Goal: Information Seeking & Learning: Learn about a topic

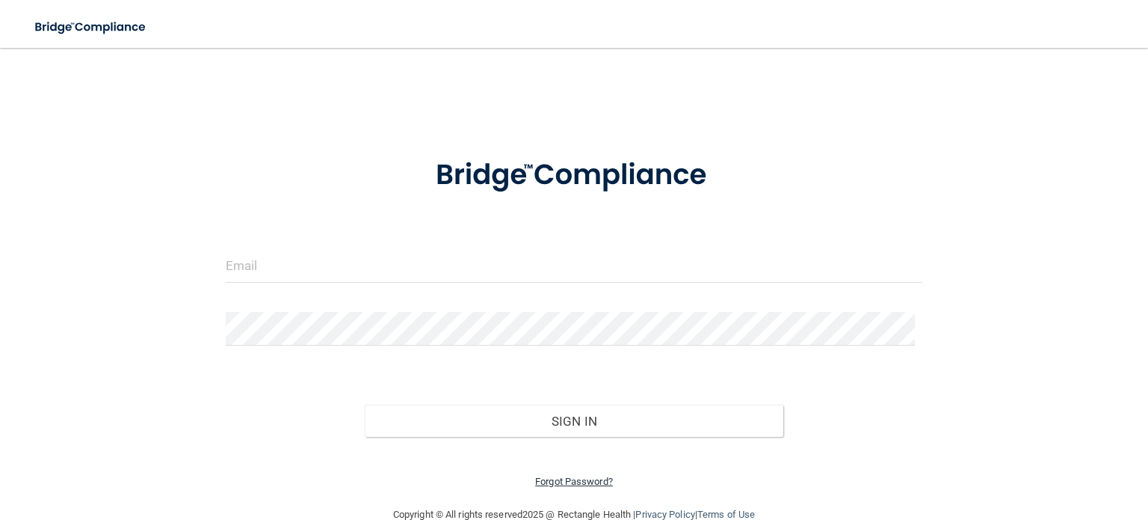
click at [559, 479] on link "Forgot Password?" at bounding box center [574, 481] width 78 height 11
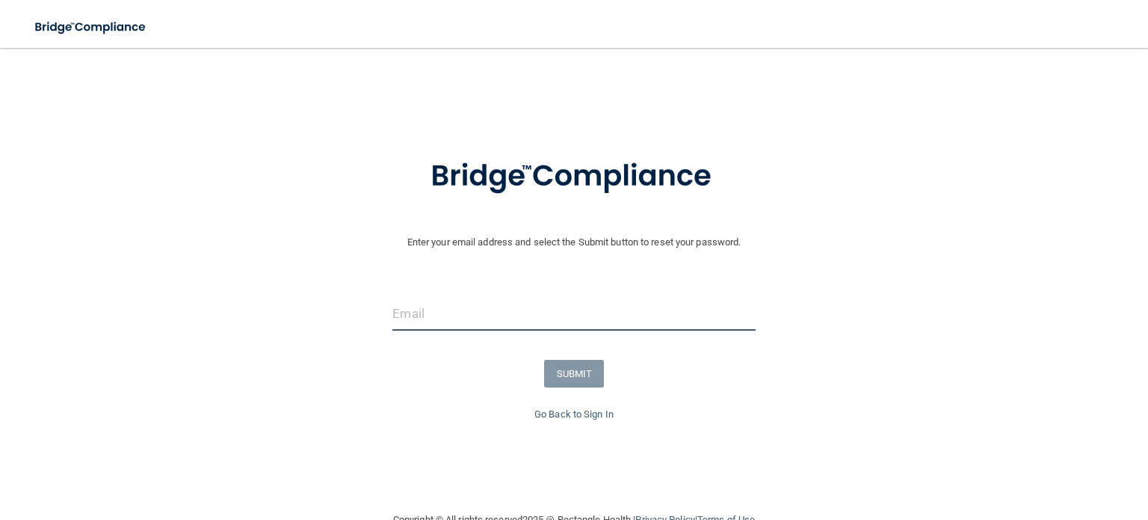
click at [449, 313] on input "email" at bounding box center [574, 314] width 363 height 34
type input "[EMAIL_ADDRESS][DOMAIN_NAME]"
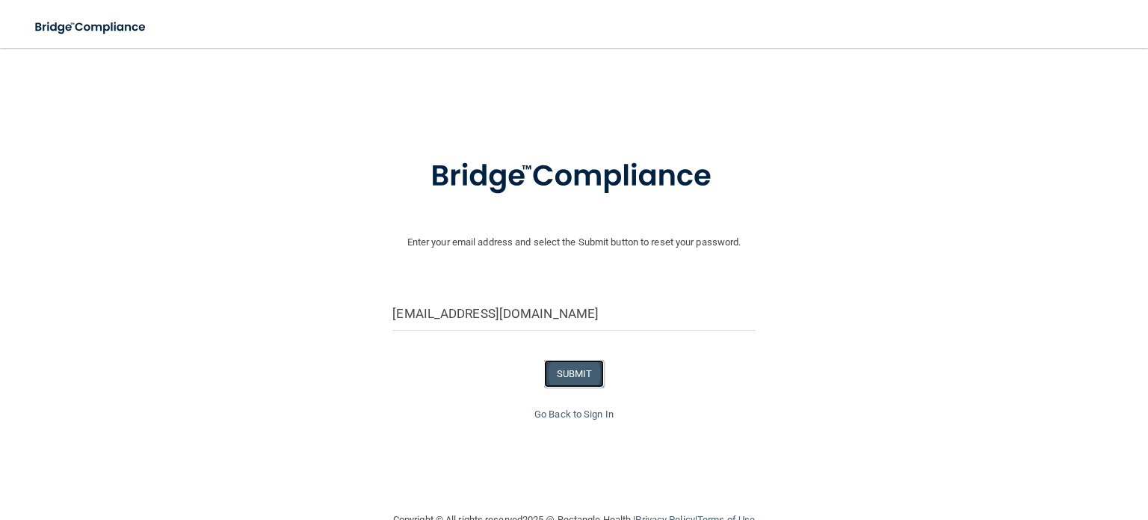
click at [587, 373] on button "SUBMIT" at bounding box center [574, 374] width 61 height 28
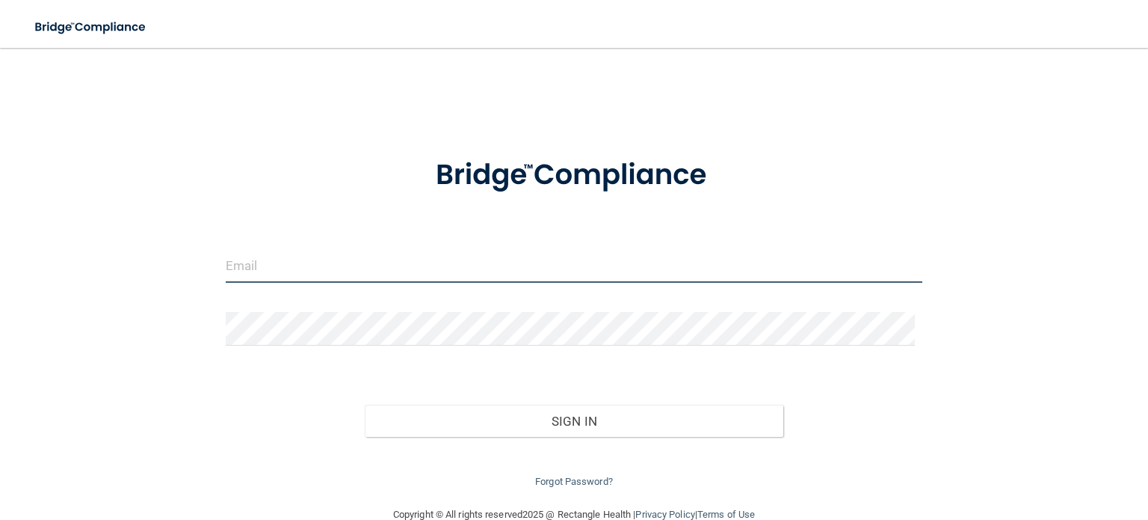
click at [464, 271] on input "email" at bounding box center [574, 266] width 697 height 34
type input "[EMAIL_ADDRESS][DOMAIN_NAME]"
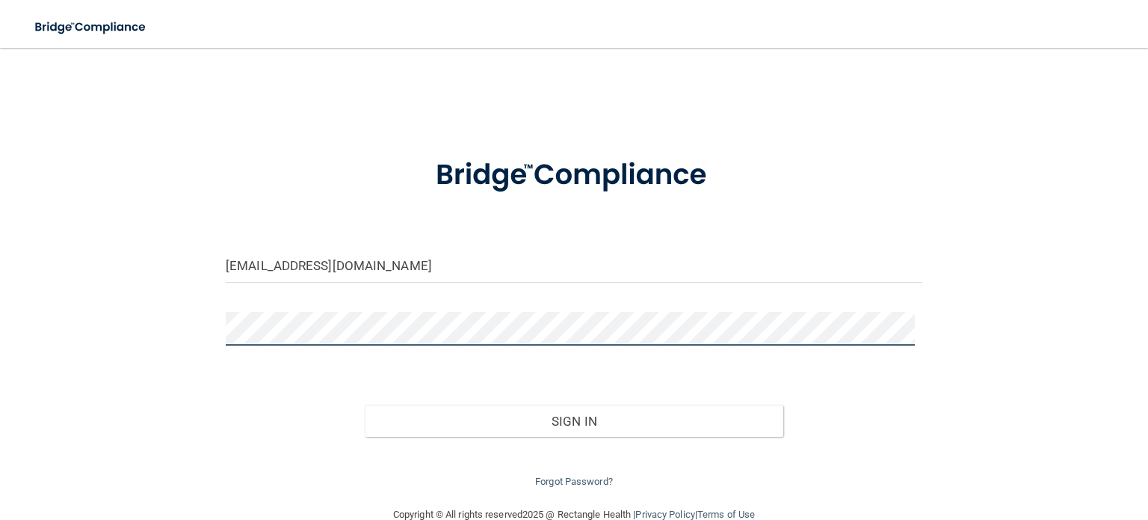
click at [365, 405] on button "Sign In" at bounding box center [574, 421] width 418 height 33
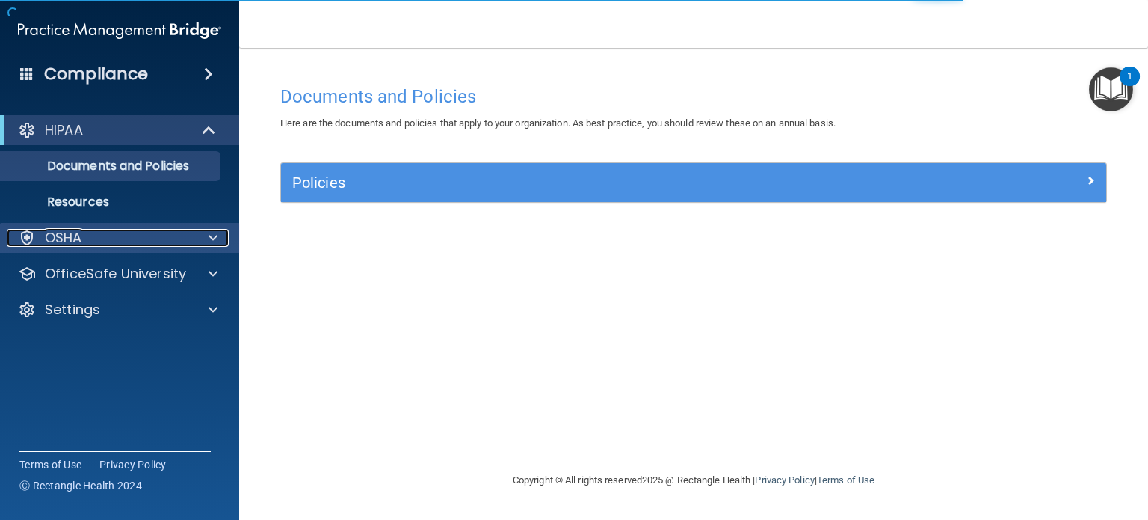
click at [120, 236] on div "OSHA" at bounding box center [99, 238] width 185 height 18
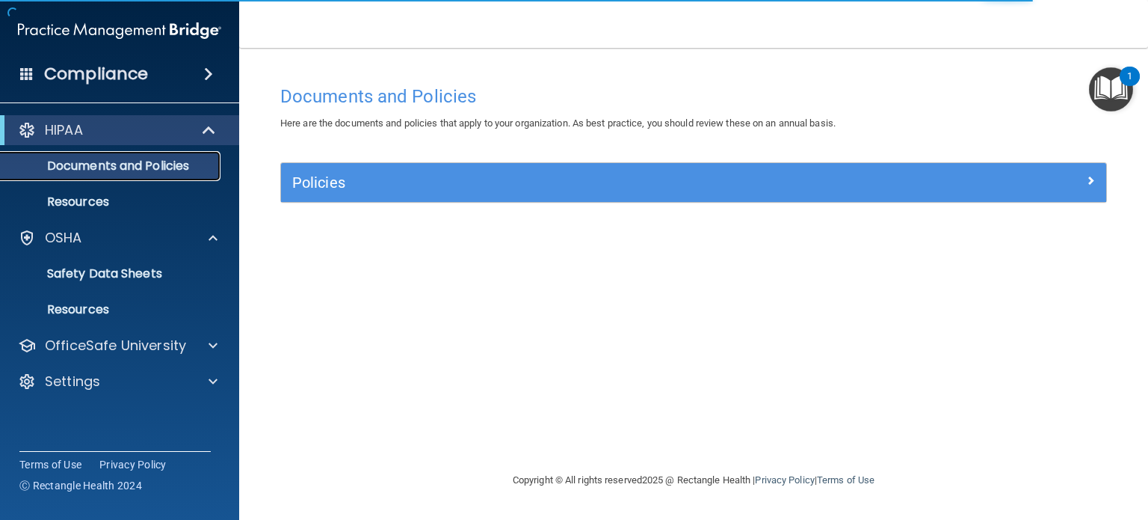
click at [129, 162] on p "Documents and Policies" at bounding box center [112, 166] width 204 height 15
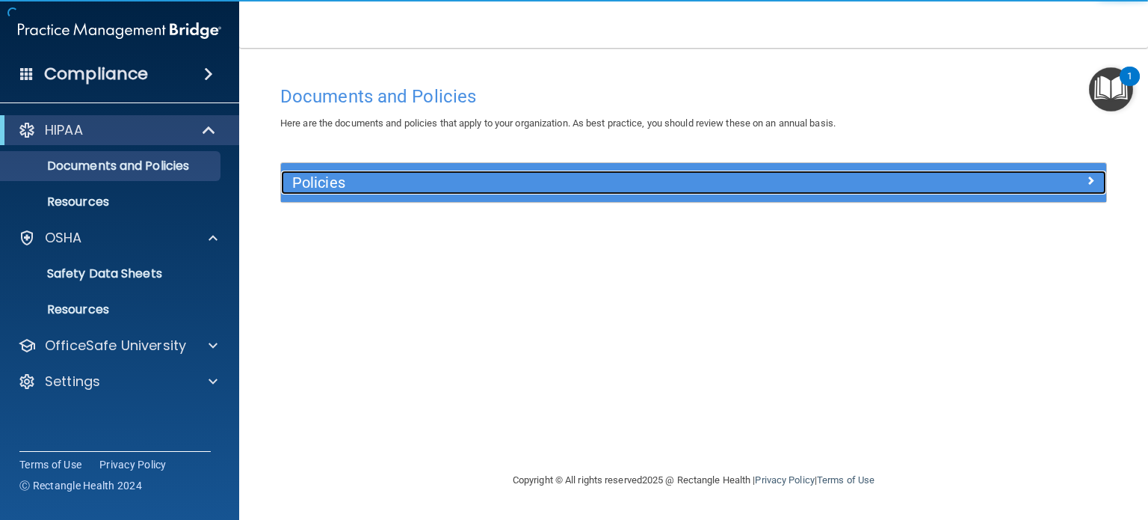
click at [662, 191] on div "Policies" at bounding box center [590, 182] width 619 height 24
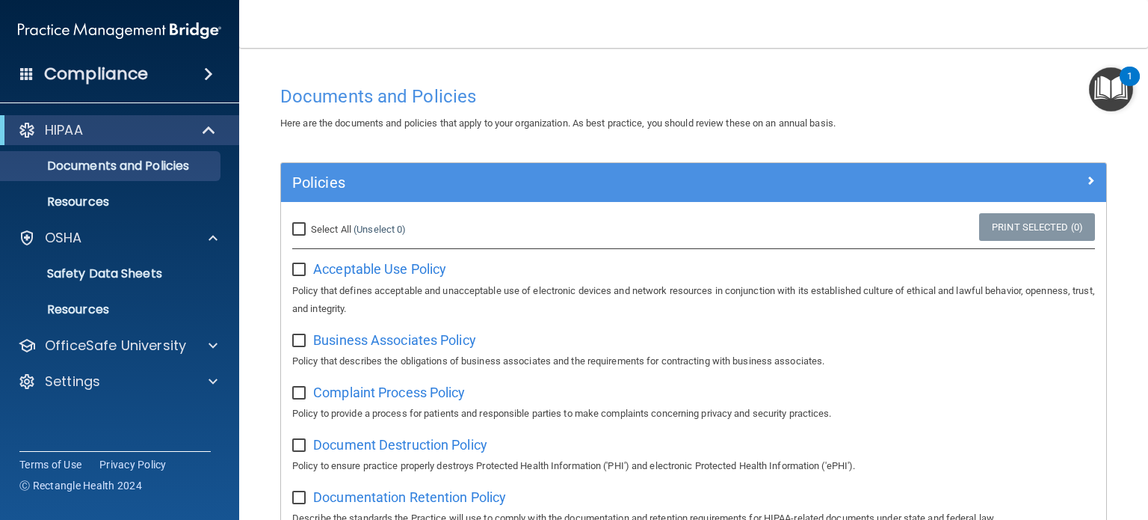
click at [180, 74] on div "Compliance" at bounding box center [119, 74] width 239 height 33
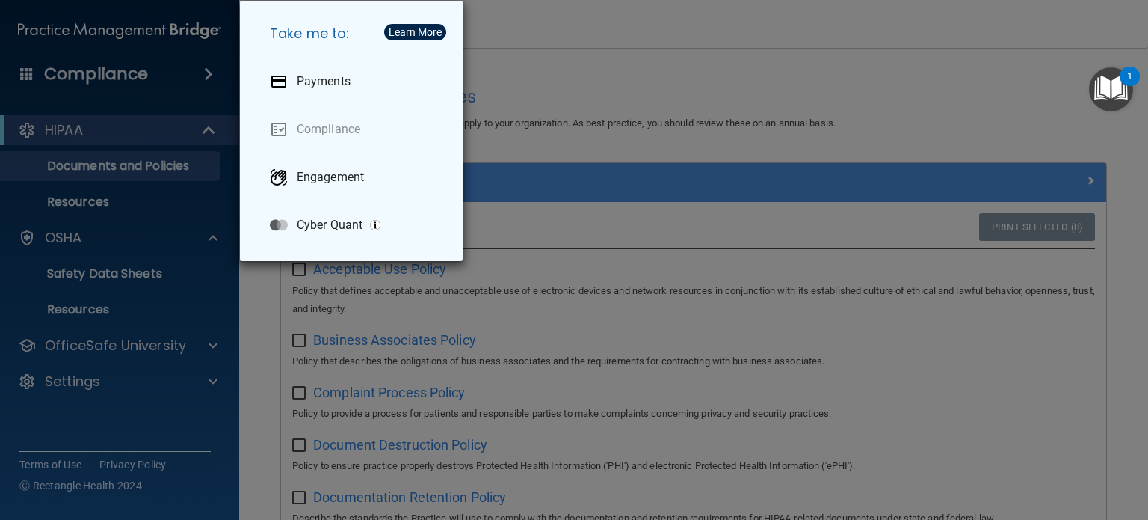
click at [175, 74] on div "Take me to: Payments Compliance Engagement Cyber Quant" at bounding box center [574, 260] width 1148 height 520
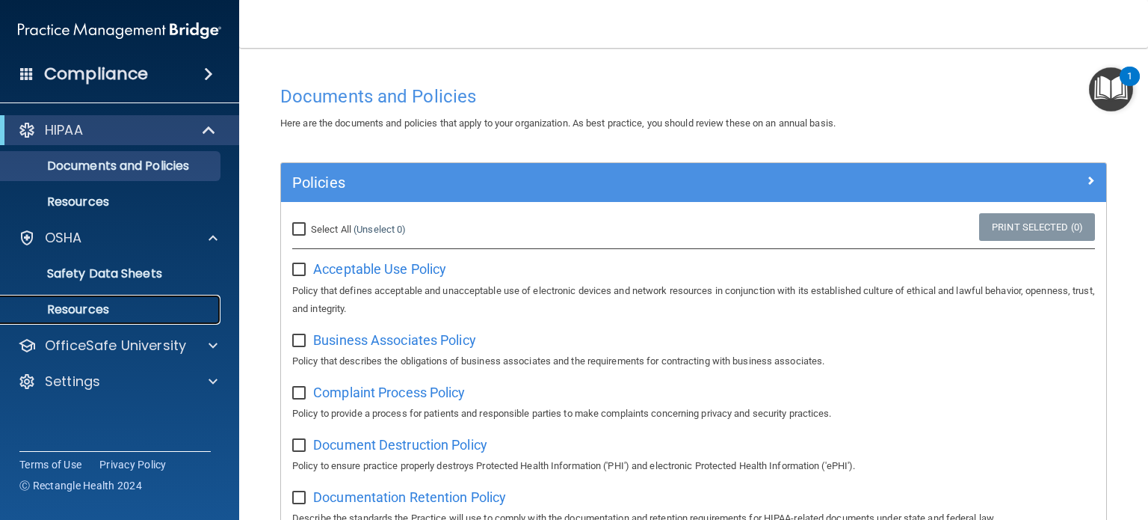
click at [92, 295] on link "Resources" at bounding box center [103, 310] width 236 height 30
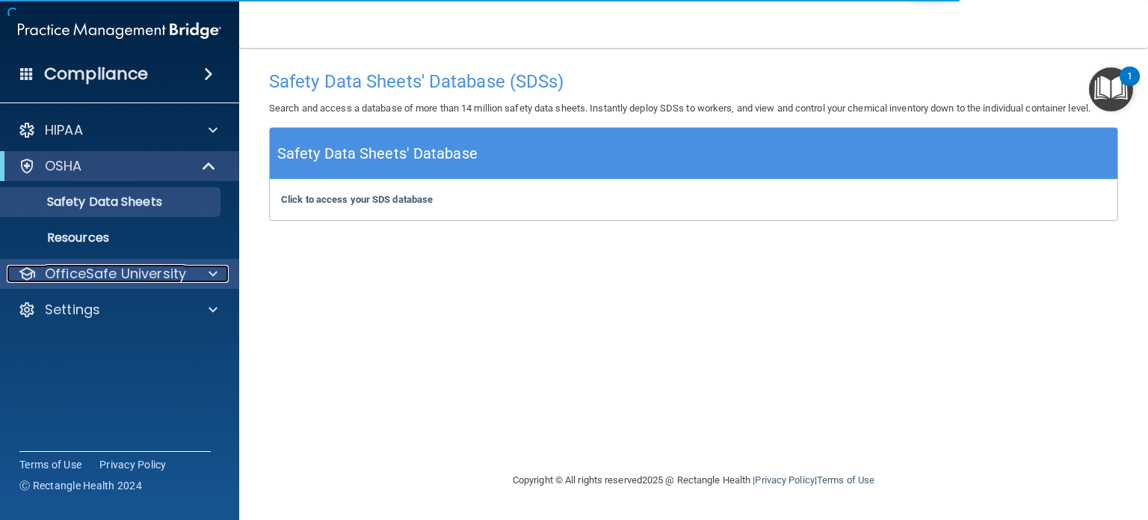
click at [149, 273] on p "OfficeSafe University" at bounding box center [115, 274] width 141 height 18
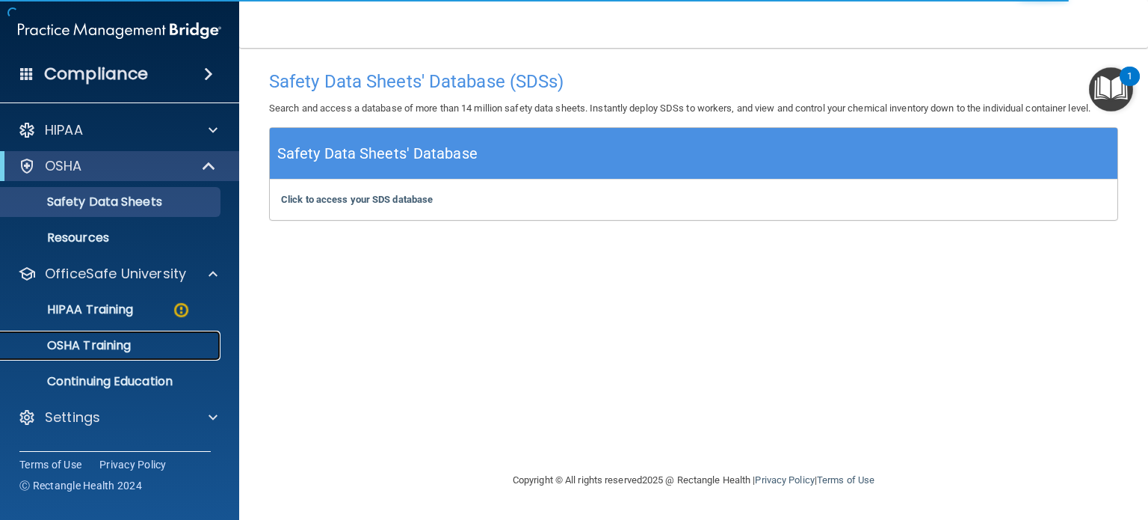
click at [128, 333] on link "OSHA Training" at bounding box center [103, 345] width 236 height 30
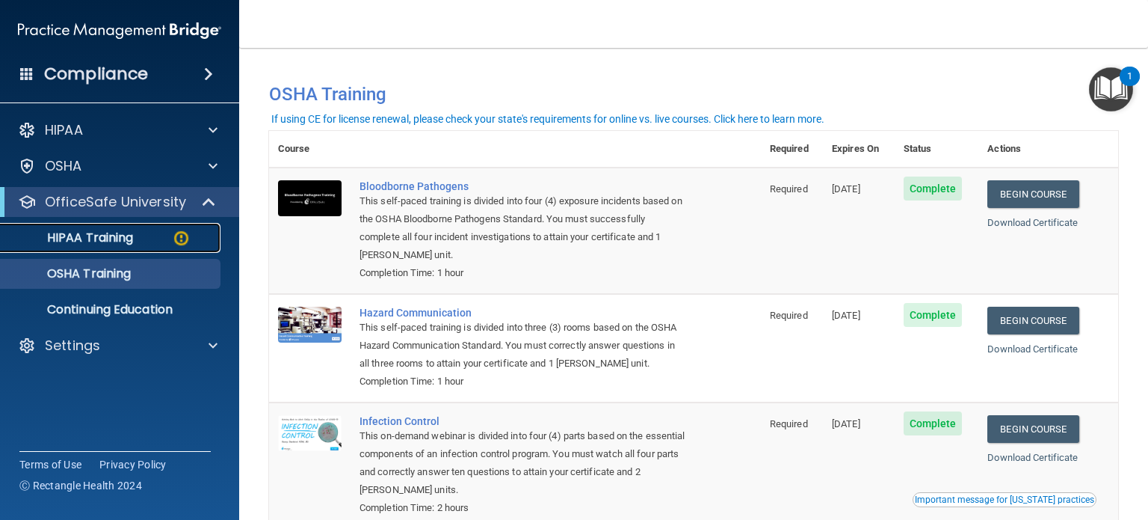
click at [116, 239] on p "HIPAA Training" at bounding box center [71, 237] width 123 height 15
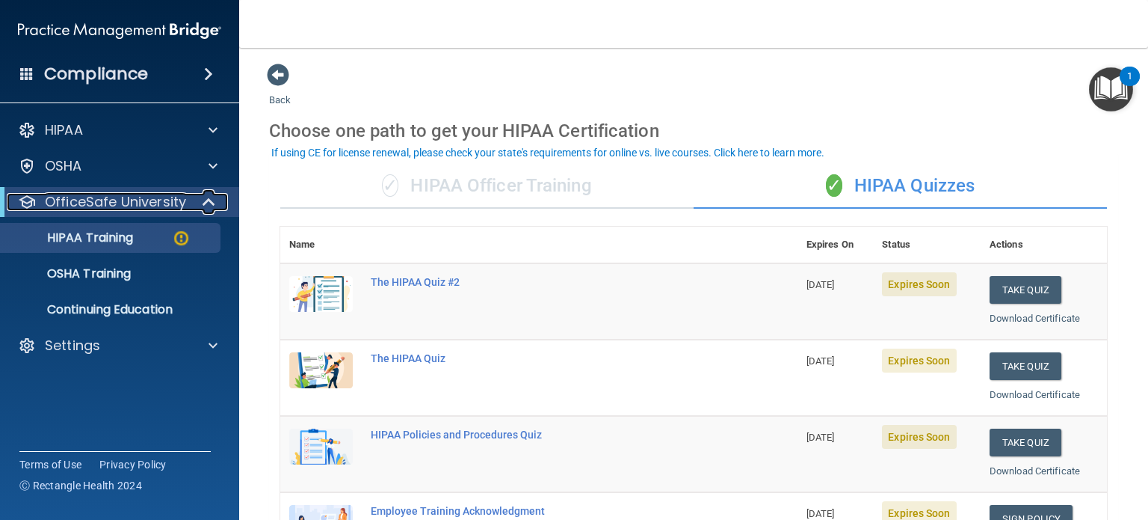
click at [117, 203] on p "OfficeSafe University" at bounding box center [115, 202] width 141 height 18
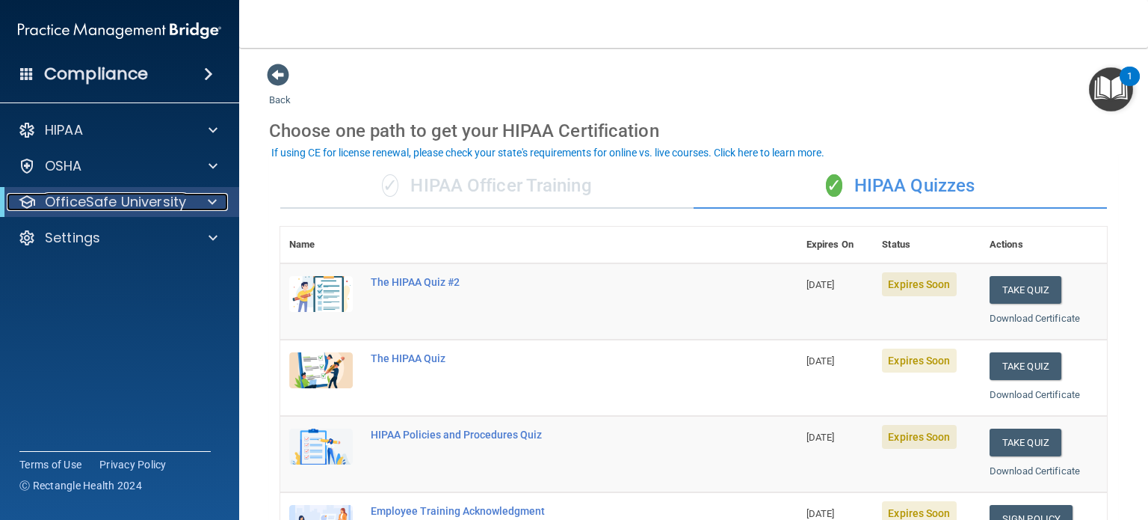
click at [117, 203] on p "OfficeSafe University" at bounding box center [115, 202] width 141 height 18
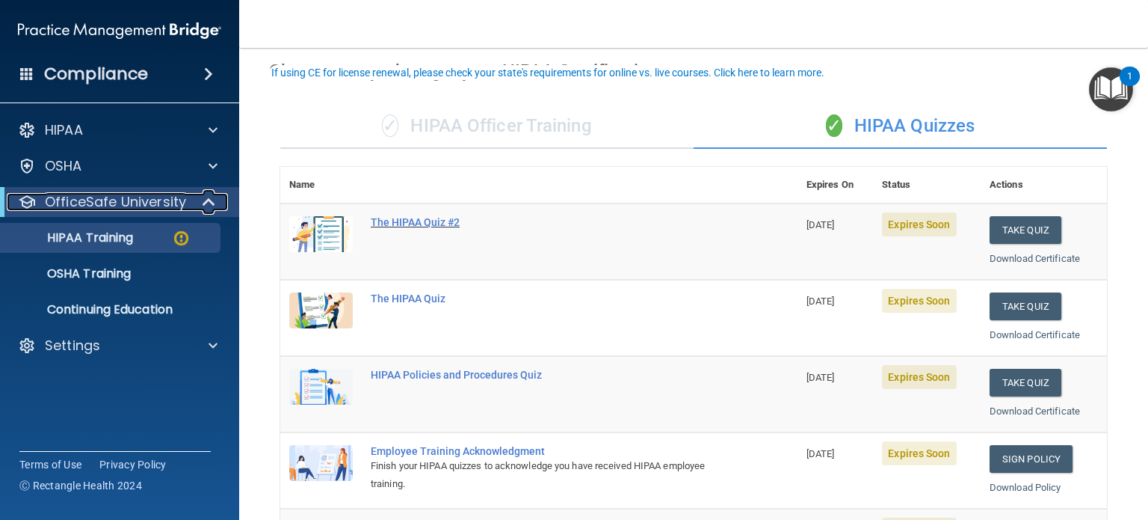
scroll to position [150, 0]
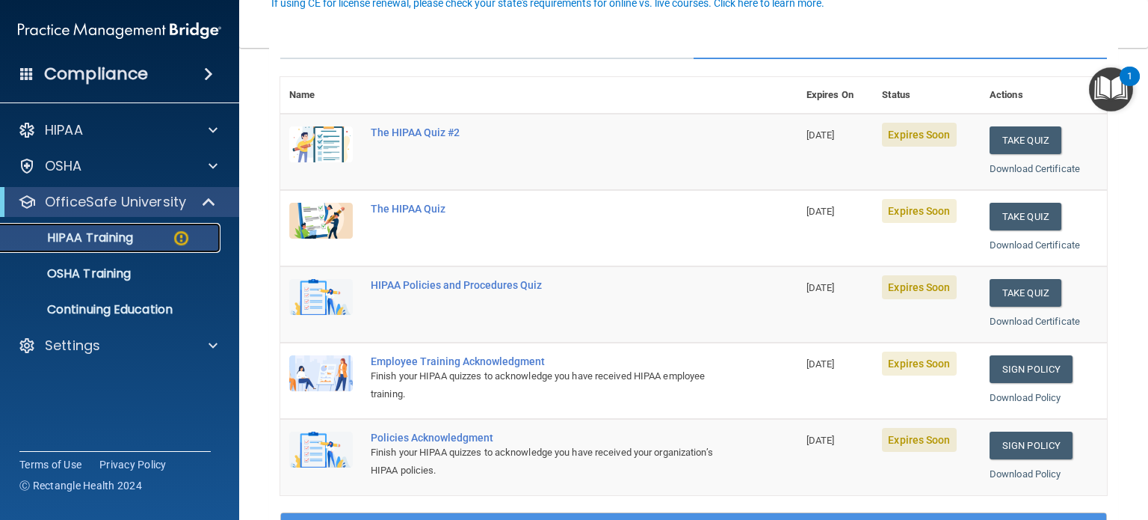
click at [106, 241] on p "HIPAA Training" at bounding box center [71, 237] width 123 height 15
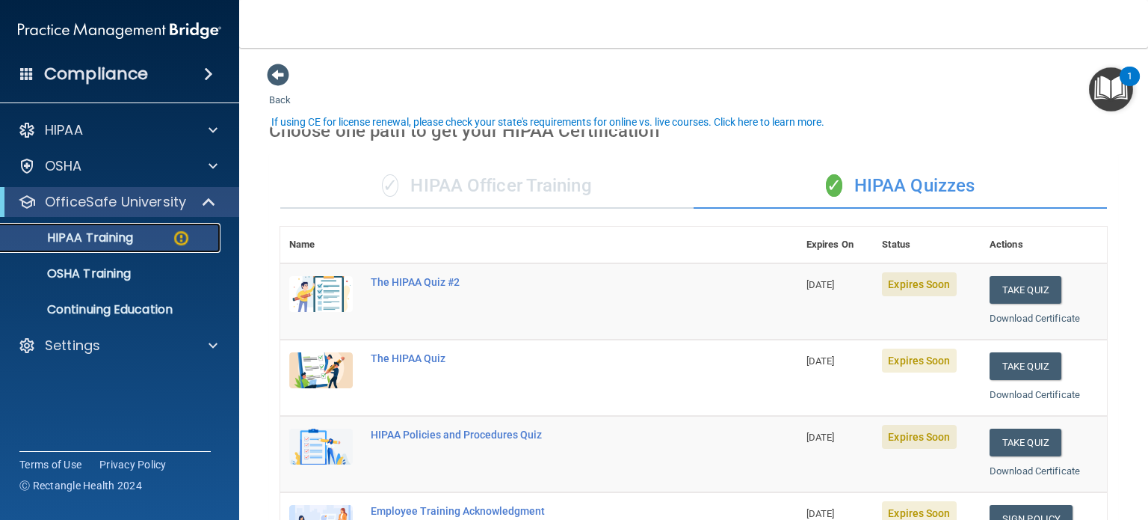
scroll to position [0, 0]
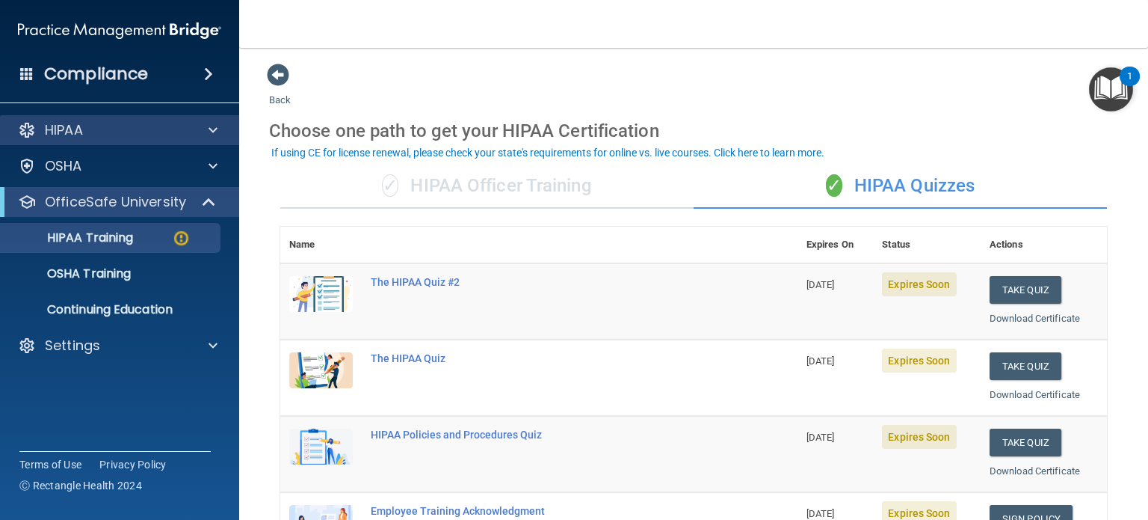
click at [63, 118] on div "HIPAA" at bounding box center [120, 130] width 240 height 30
click at [211, 128] on span at bounding box center [213, 130] width 9 height 18
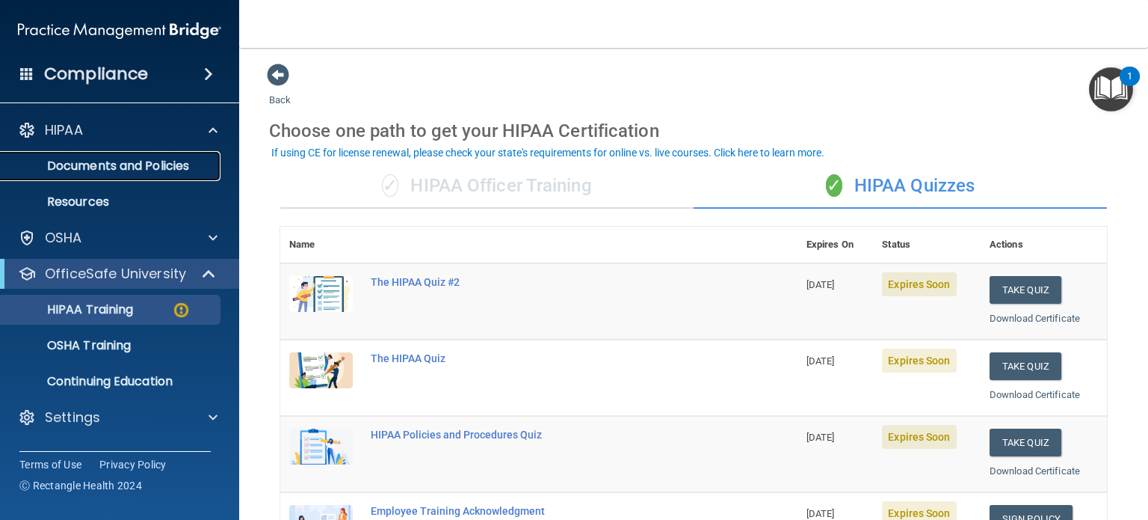
click at [165, 161] on p "Documents and Policies" at bounding box center [112, 166] width 204 height 15
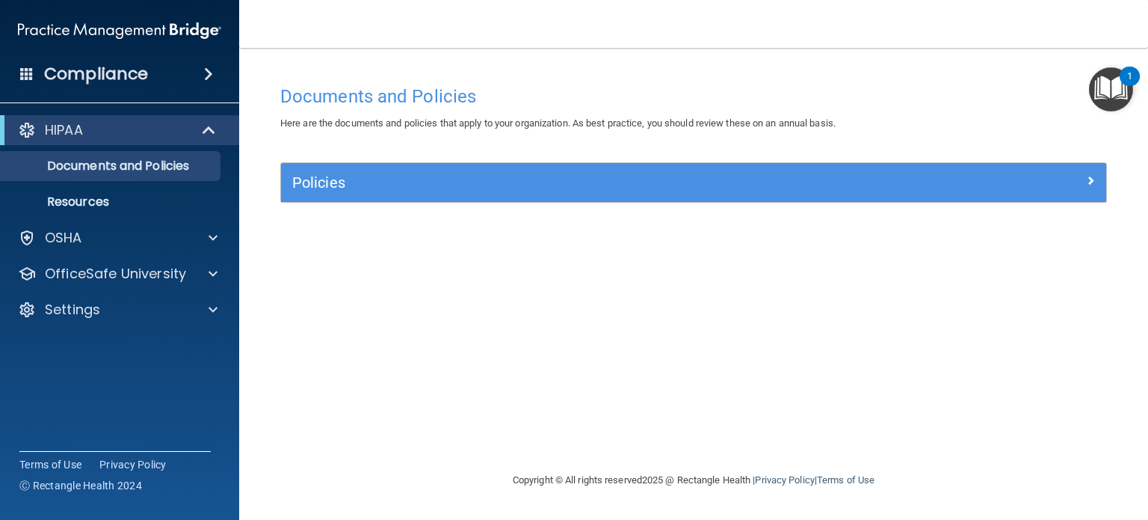
click at [209, 67] on span at bounding box center [208, 74] width 9 height 18
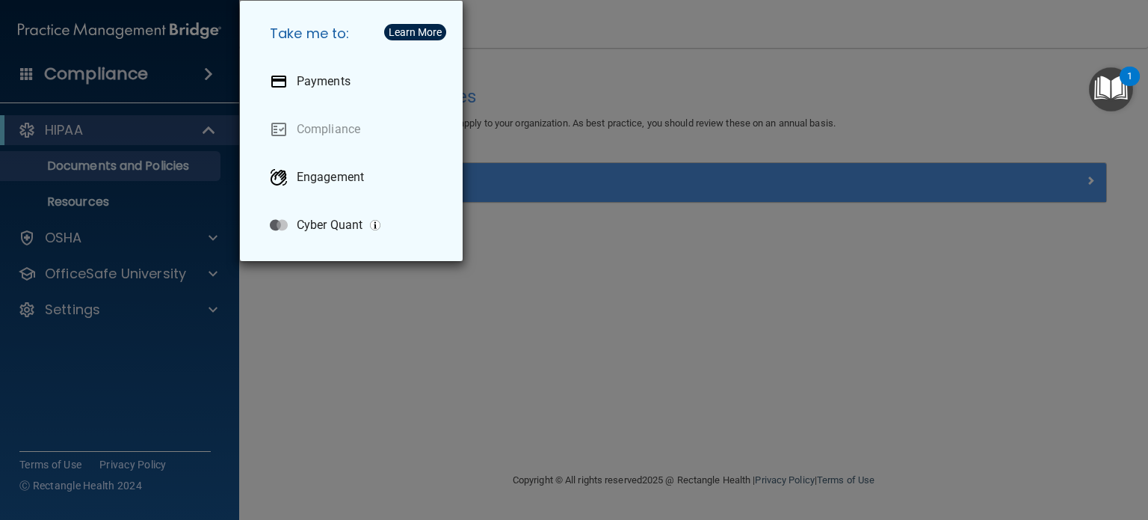
click at [194, 83] on div "Take me to: Payments Compliance Engagement Cyber Quant" at bounding box center [574, 260] width 1148 height 520
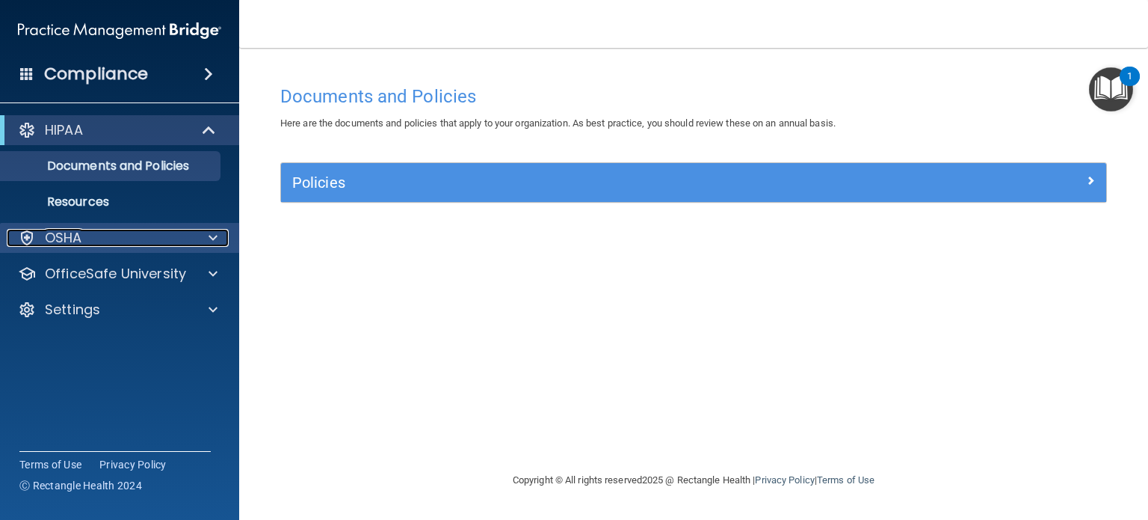
click at [197, 231] on div at bounding box center [210, 238] width 37 height 18
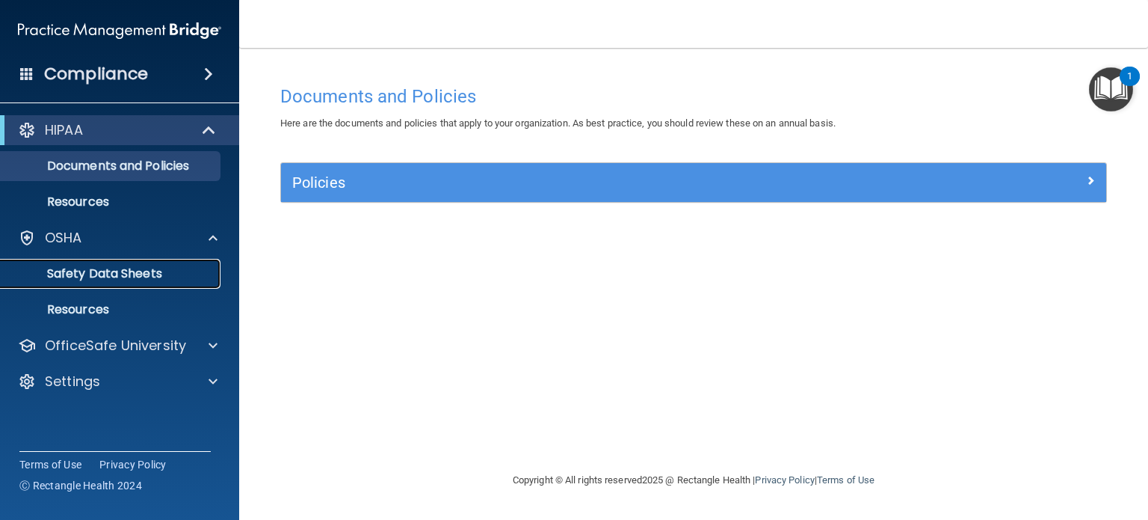
click at [137, 274] on p "Safety Data Sheets" at bounding box center [112, 273] width 204 height 15
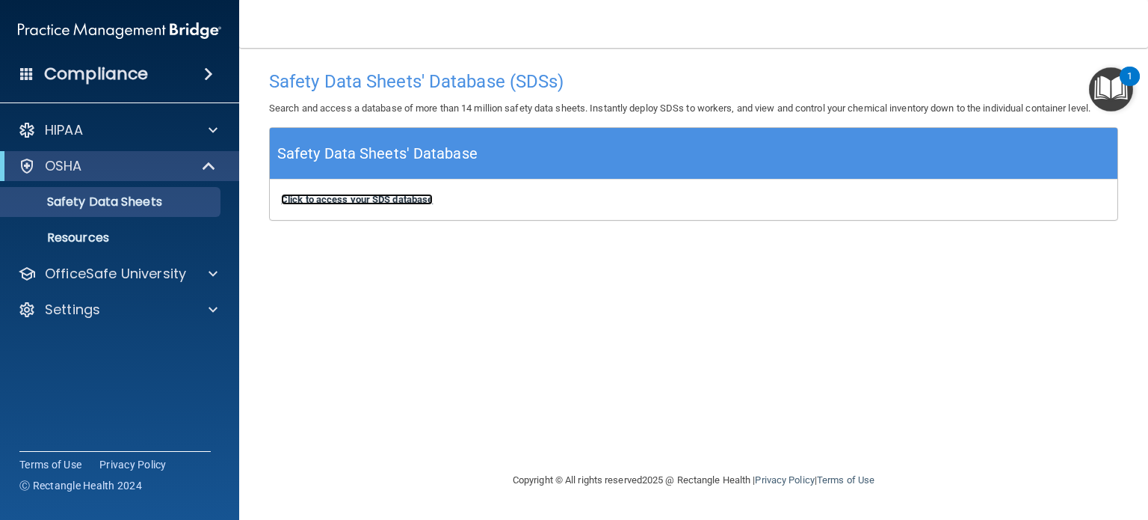
click at [403, 194] on b "Click to access your SDS database" at bounding box center [357, 199] width 152 height 11
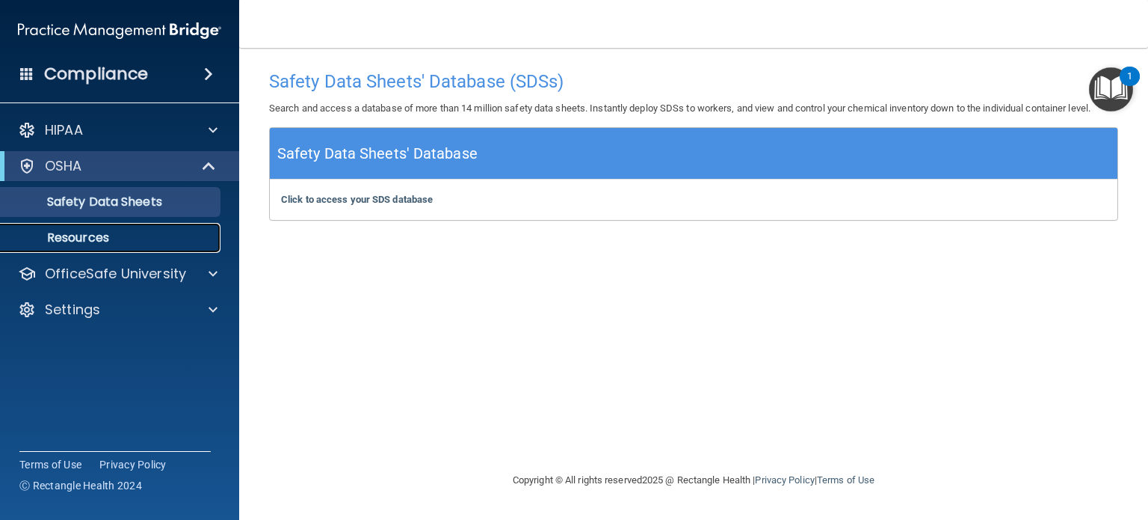
click at [105, 247] on link "Resources" at bounding box center [103, 238] width 236 height 30
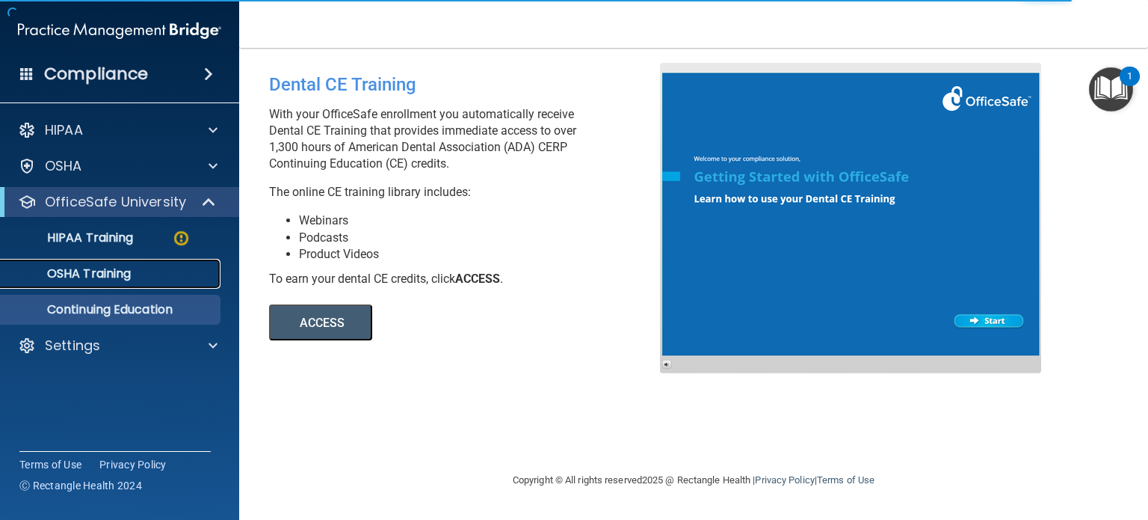
click at [153, 283] on link "OSHA Training" at bounding box center [103, 274] width 236 height 30
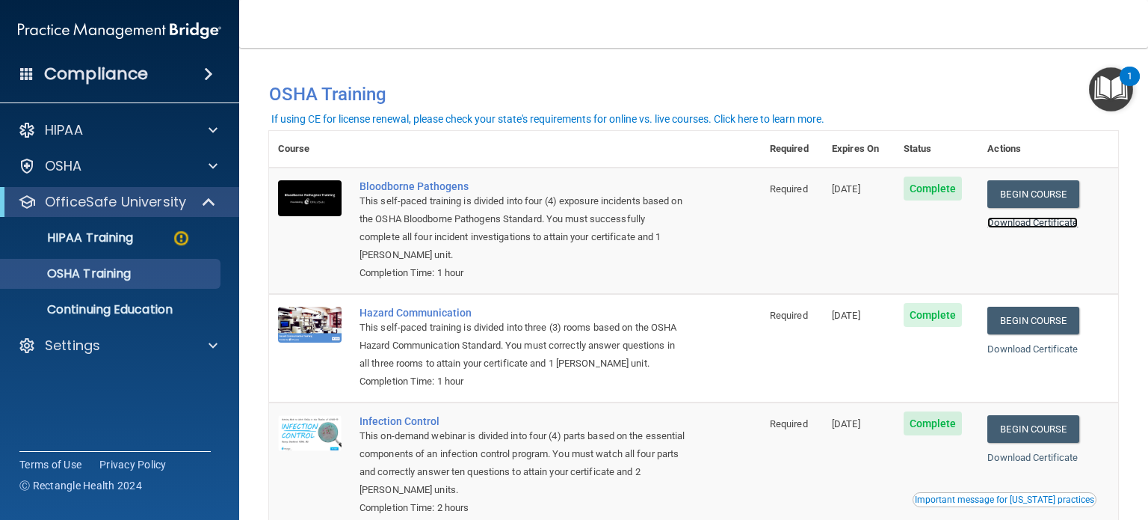
click at [1021, 224] on link "Download Certificate" at bounding box center [1033, 222] width 90 height 11
click at [1019, 350] on link "Download Certificate" at bounding box center [1033, 348] width 90 height 11
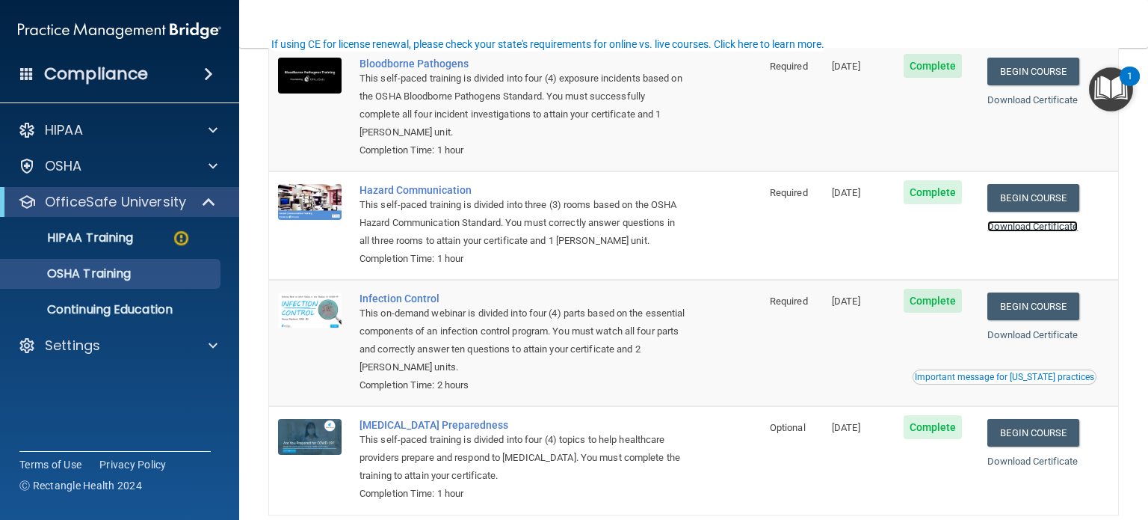
scroll to position [150, 0]
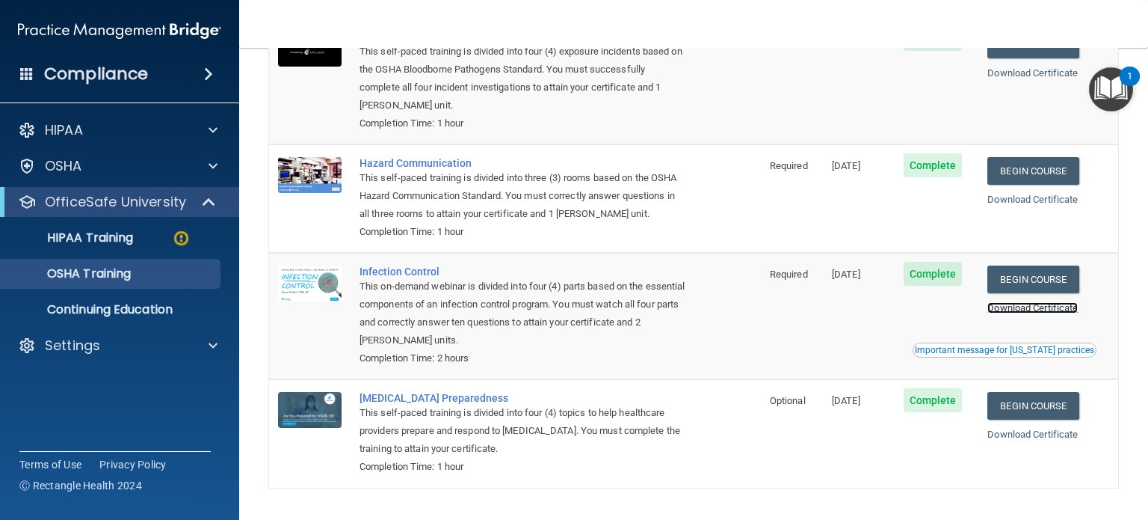
click at [1031, 310] on link "Download Certificate" at bounding box center [1033, 307] width 90 height 11
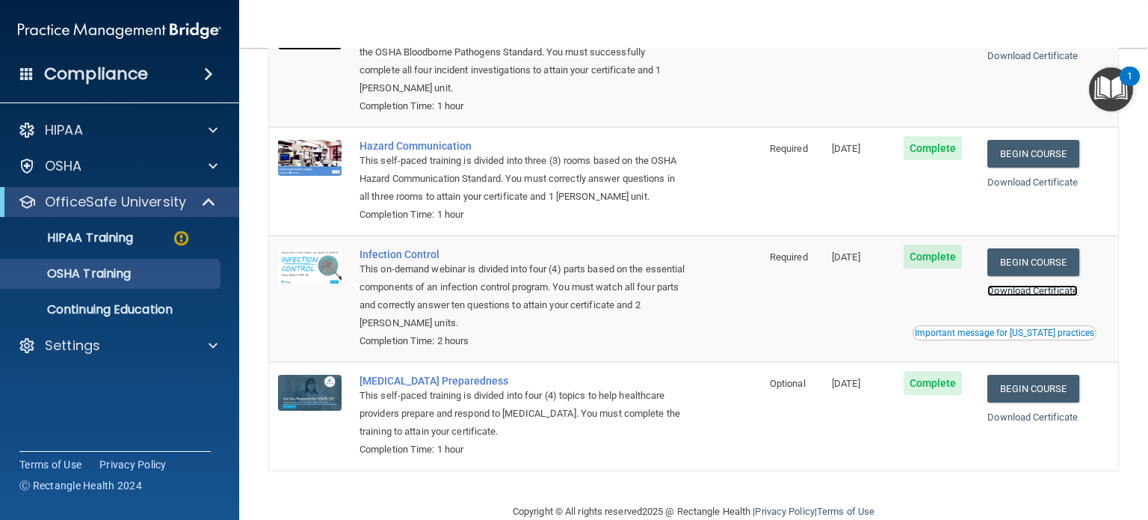
scroll to position [197, 0]
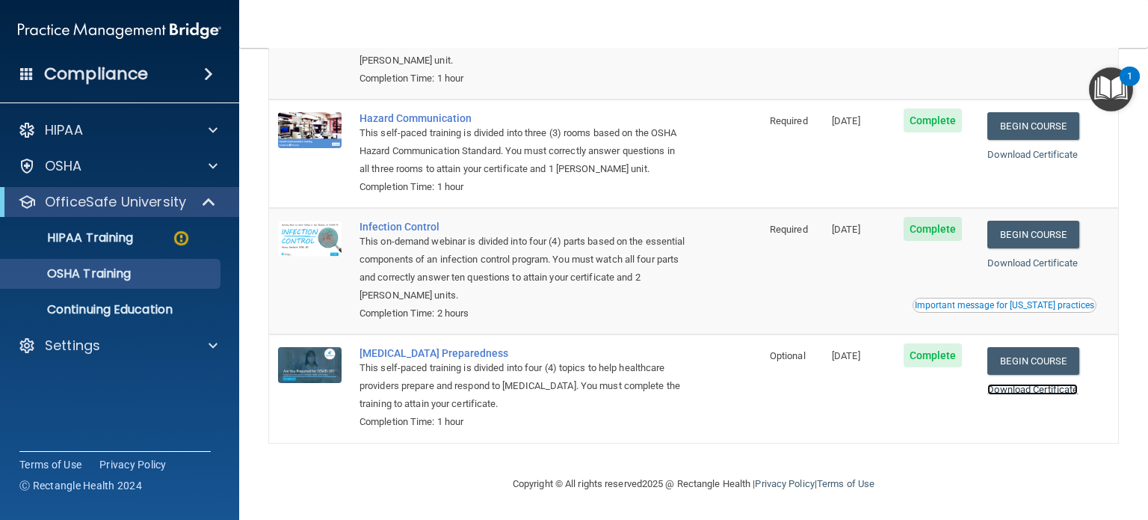
click at [1021, 390] on link "Download Certificate" at bounding box center [1033, 389] width 90 height 11
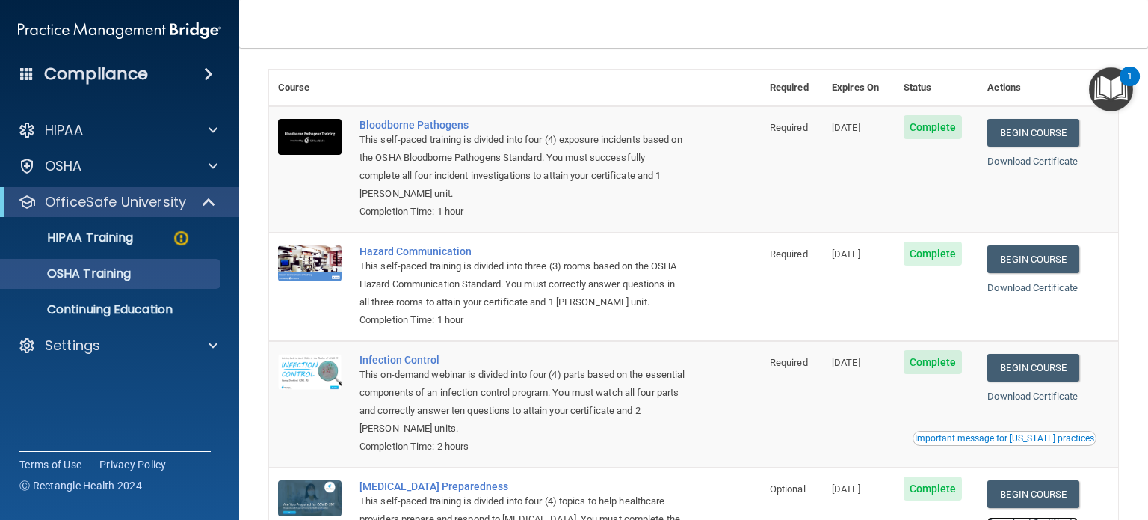
scroll to position [0, 0]
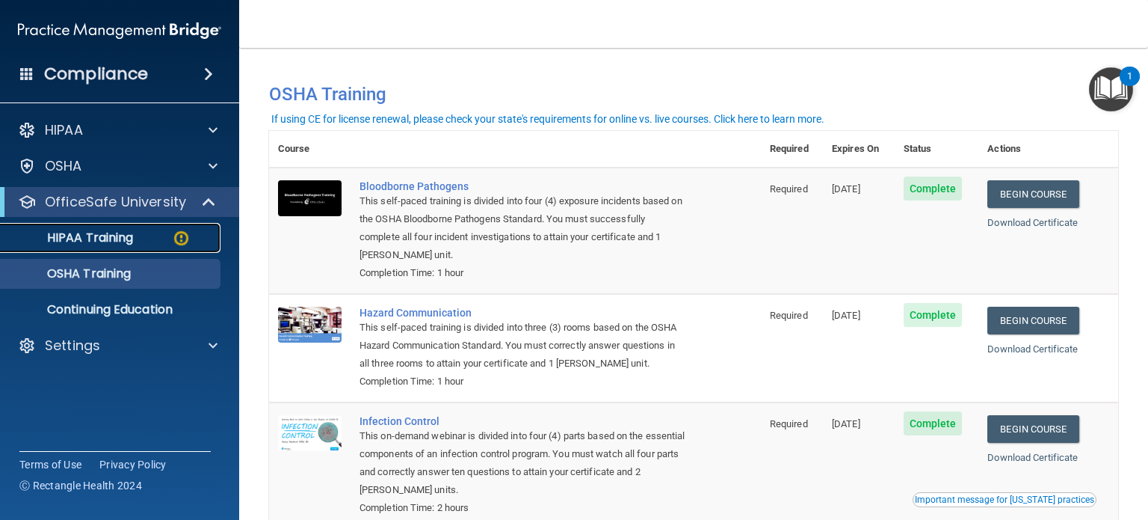
click at [99, 233] on p "HIPAA Training" at bounding box center [71, 237] width 123 height 15
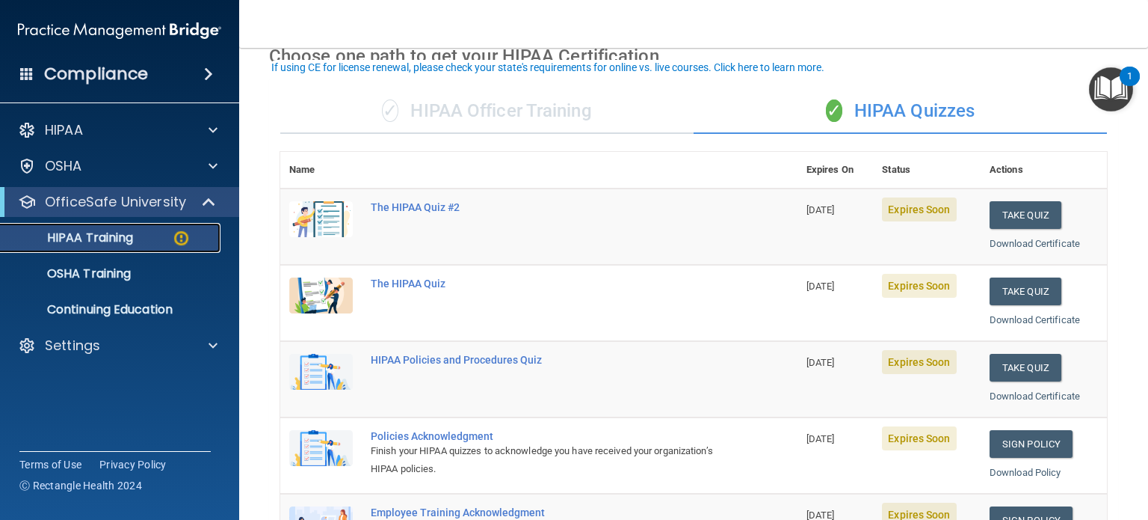
scroll to position [150, 0]
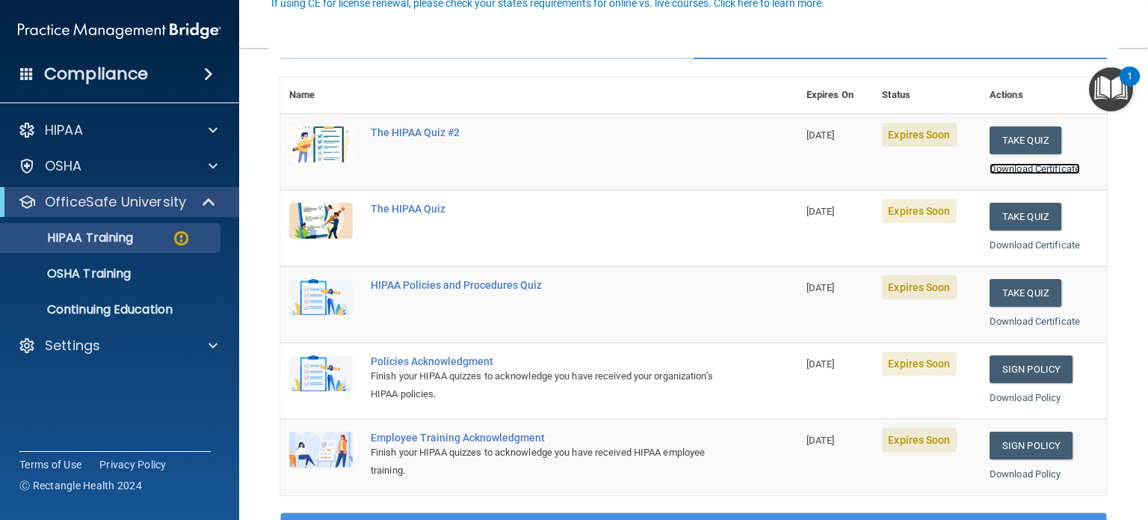
click at [1064, 165] on link "Download Certificate" at bounding box center [1035, 168] width 90 height 11
click at [999, 242] on link "Download Certificate" at bounding box center [1035, 244] width 90 height 11
click at [996, 167] on link "Download Certificate" at bounding box center [1035, 168] width 90 height 11
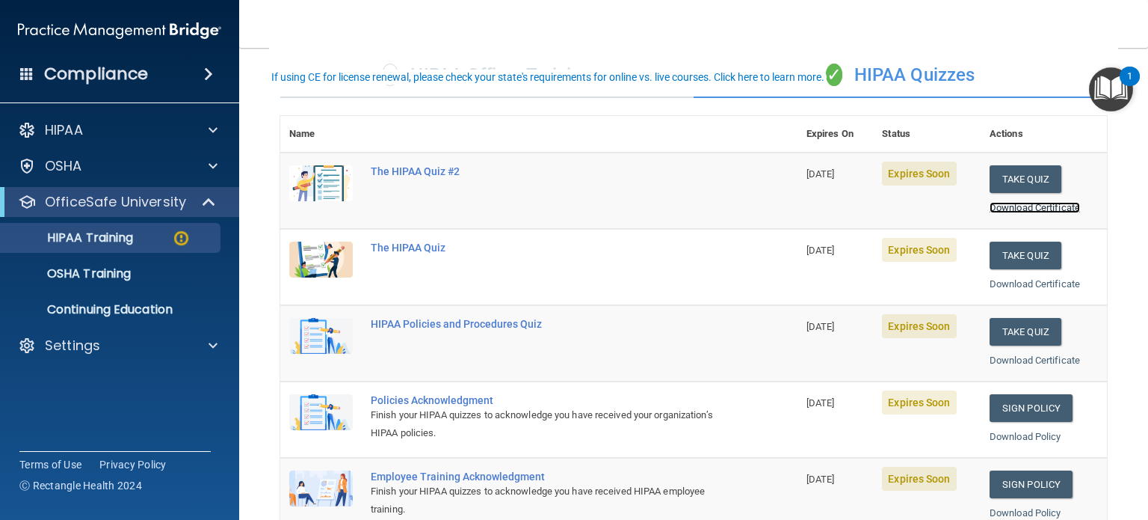
scroll to position [75, 0]
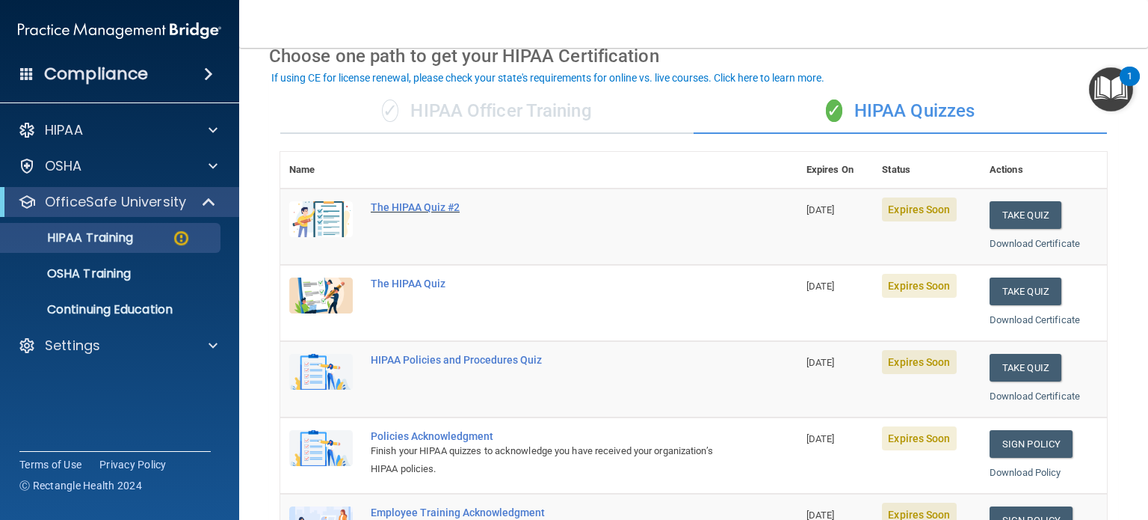
click at [390, 204] on div "The HIPAA Quiz #2" at bounding box center [547, 207] width 352 height 12
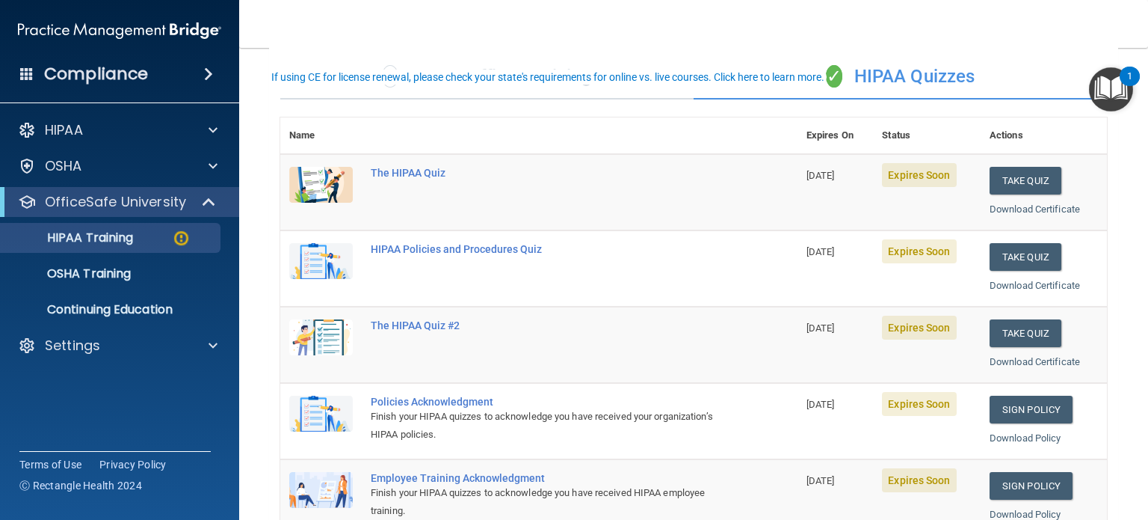
scroll to position [75, 0]
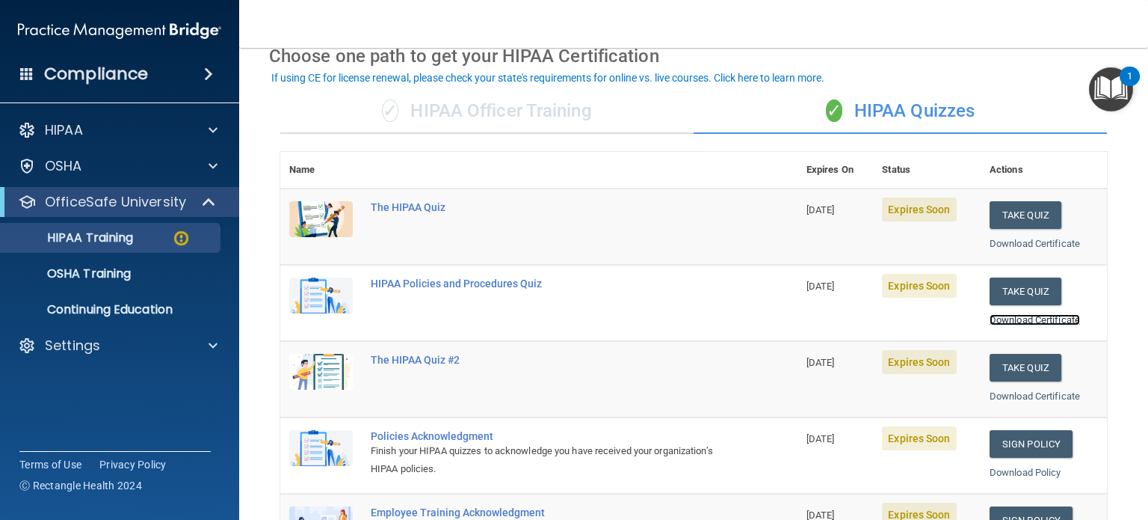
click at [1042, 322] on link "Download Certificate" at bounding box center [1035, 319] width 90 height 11
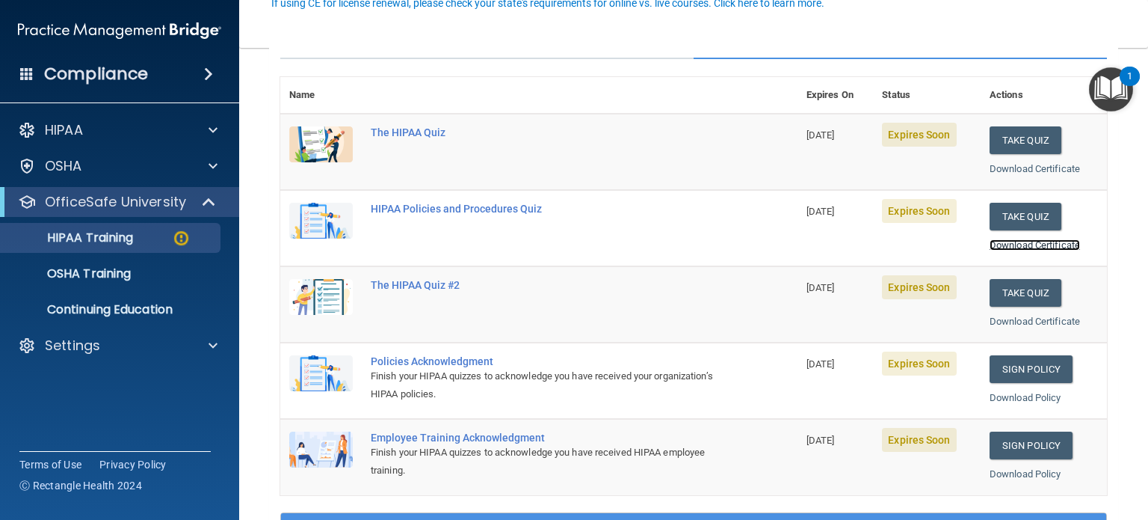
scroll to position [224, 0]
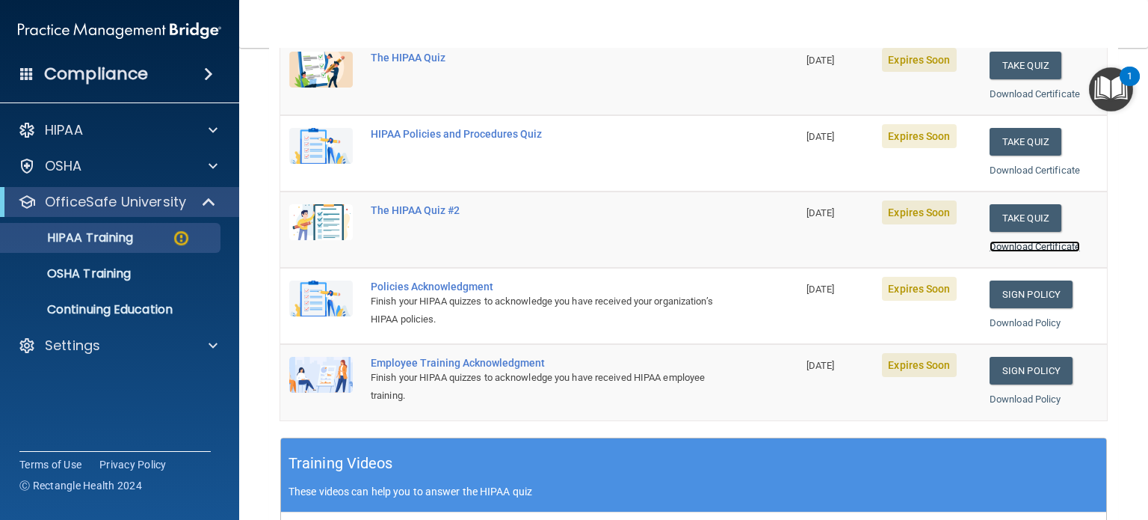
click at [1029, 241] on link "Download Certificate" at bounding box center [1035, 246] width 90 height 11
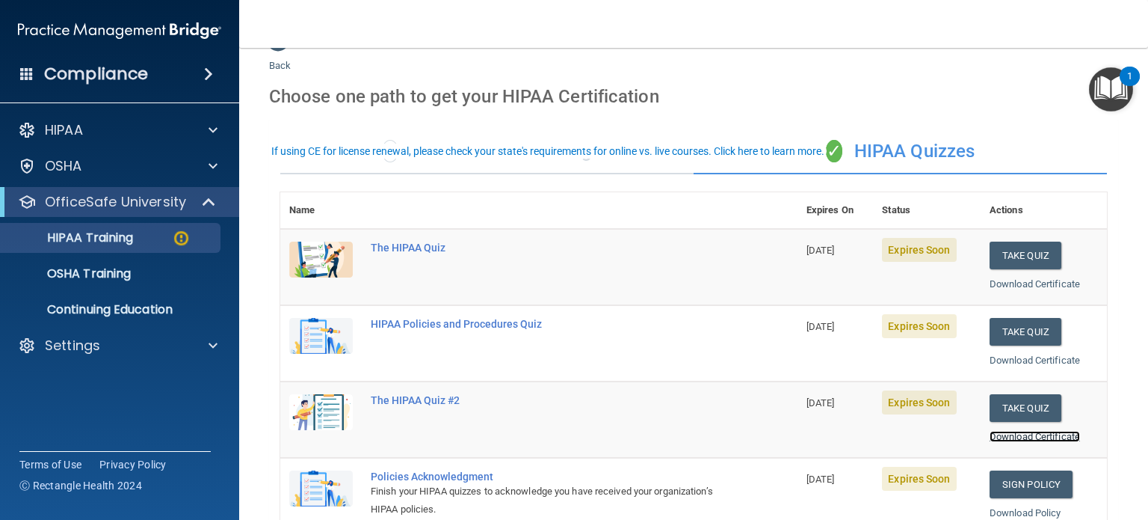
scroll to position [0, 0]
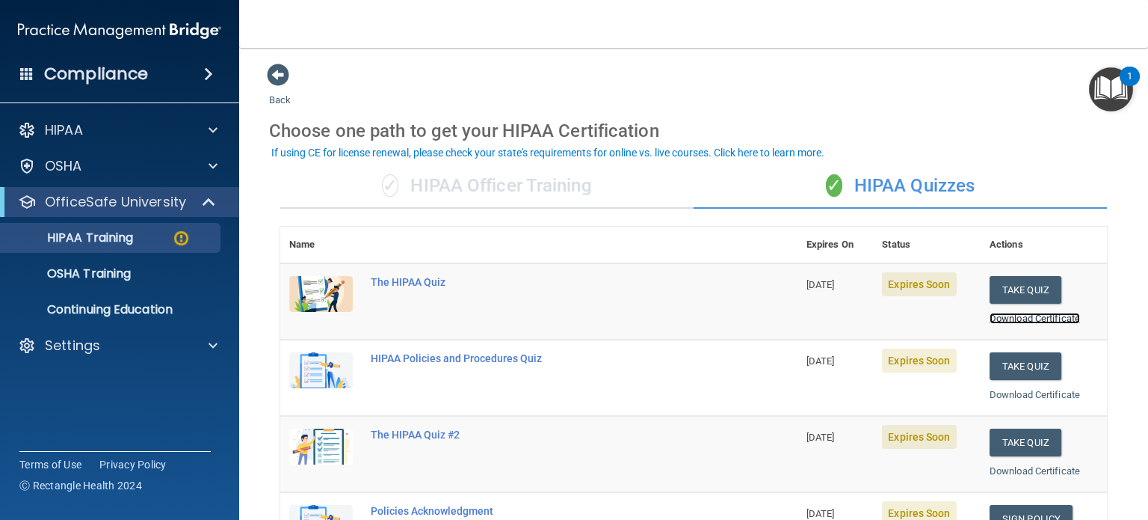
click at [1020, 320] on link "Download Certificate" at bounding box center [1035, 318] width 90 height 11
click at [996, 394] on link "Download Certificate" at bounding box center [1035, 394] width 90 height 11
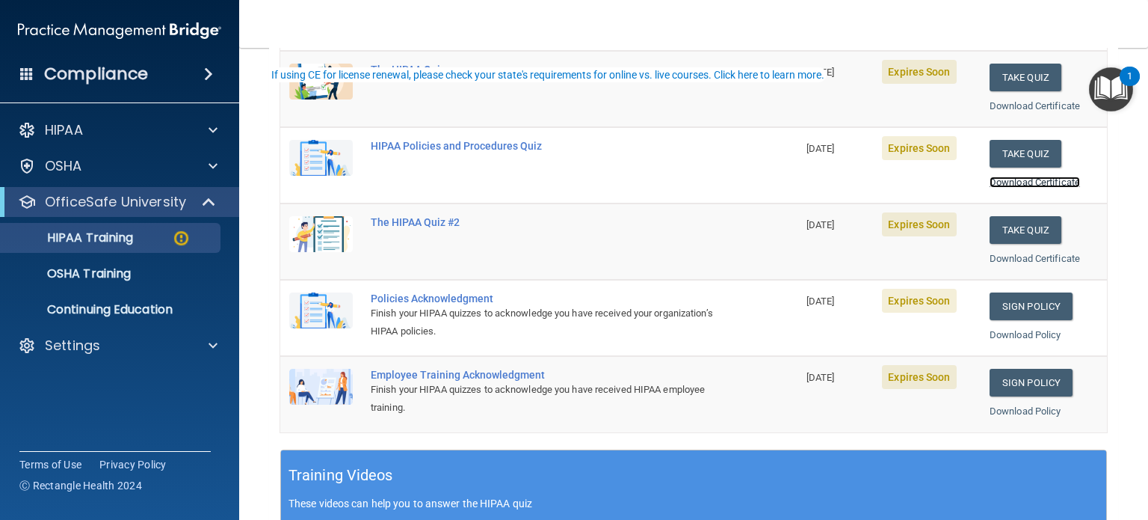
scroll to position [224, 0]
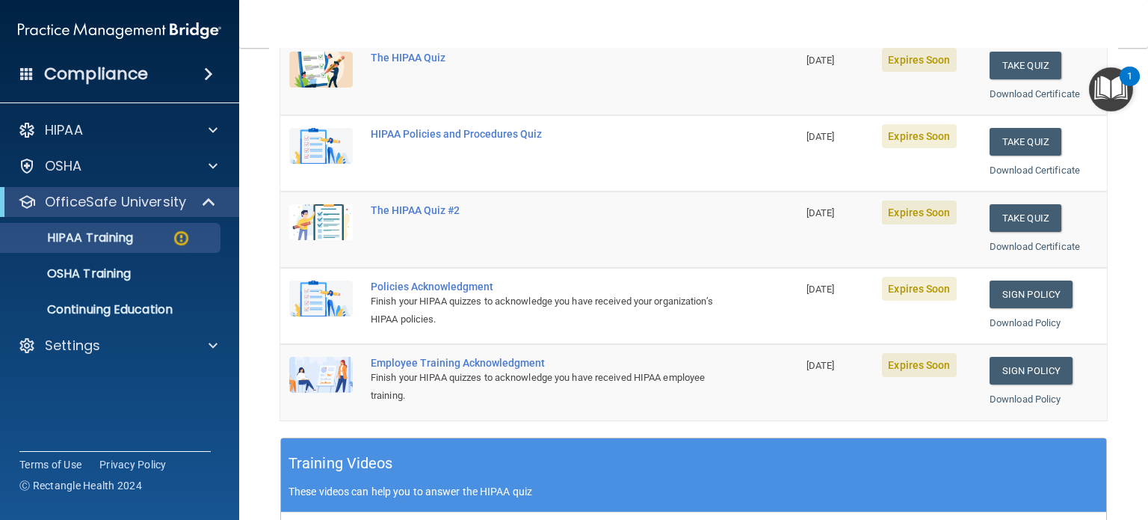
click at [1053, 322] on div "Download Policy" at bounding box center [1044, 323] width 108 height 18
click at [1036, 322] on link "Download Policy" at bounding box center [1026, 322] width 72 height 11
click at [990, 319] on link "Download Policy" at bounding box center [1026, 322] width 72 height 11
click at [1035, 394] on link "Download Policy" at bounding box center [1026, 398] width 72 height 11
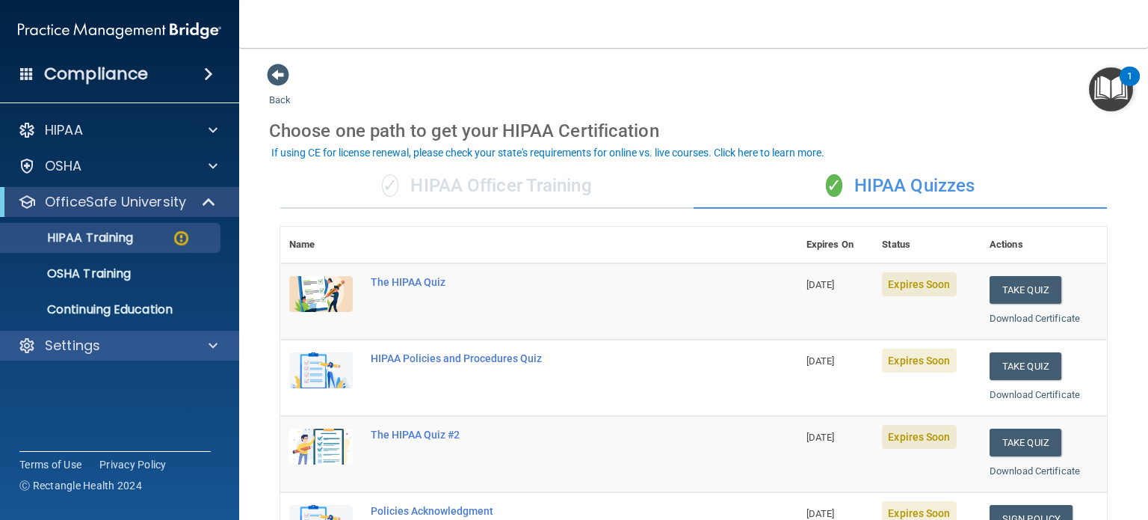
click at [163, 357] on div "Settings" at bounding box center [120, 345] width 240 height 30
click at [212, 350] on span at bounding box center [213, 345] width 9 height 18
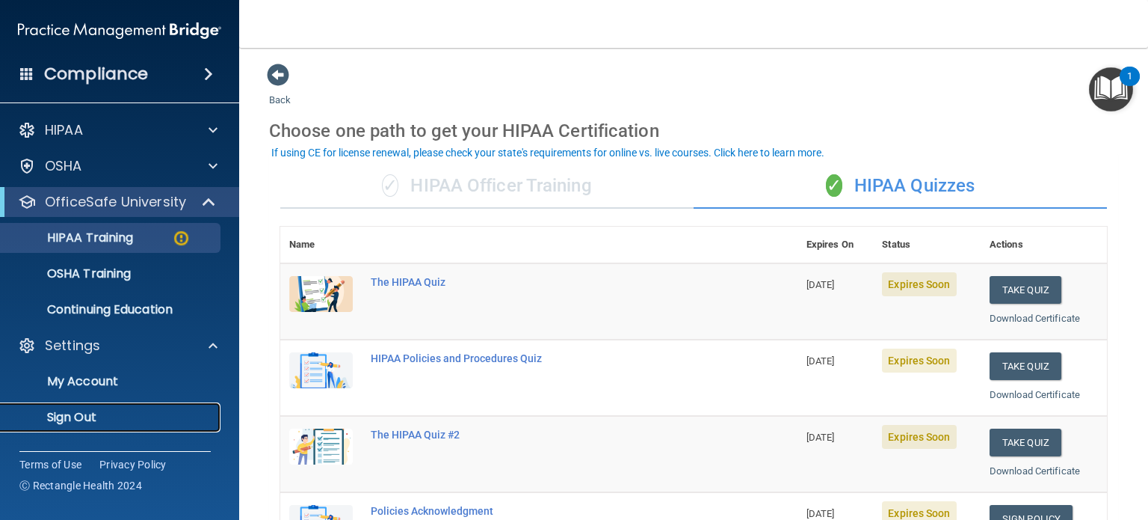
click at [80, 412] on p "Sign Out" at bounding box center [112, 417] width 204 height 15
